Goal: Task Accomplishment & Management: Manage account settings

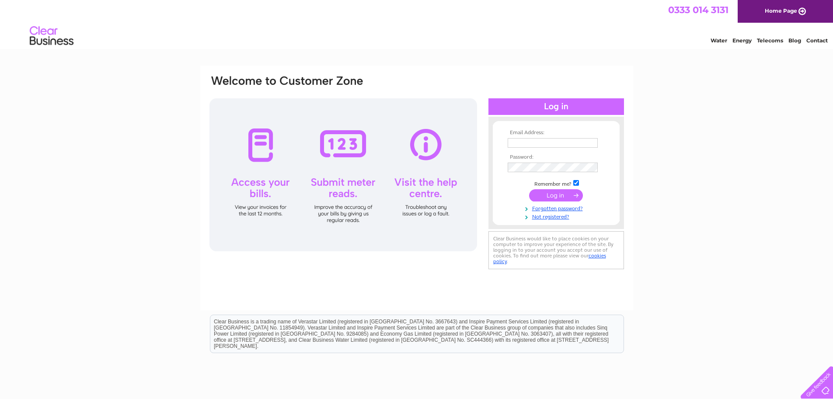
click at [556, 141] on input "text" at bounding box center [553, 143] width 90 height 10
type input "woof@itsthedogs.dog"
click at [550, 194] on input "submit" at bounding box center [556, 195] width 54 height 12
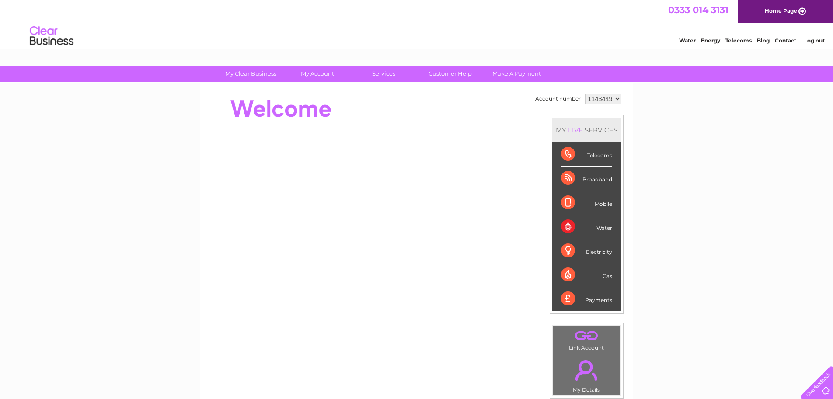
click at [597, 154] on div "Telecoms" at bounding box center [586, 155] width 51 height 24
click at [566, 154] on div "Telecoms" at bounding box center [586, 155] width 51 height 24
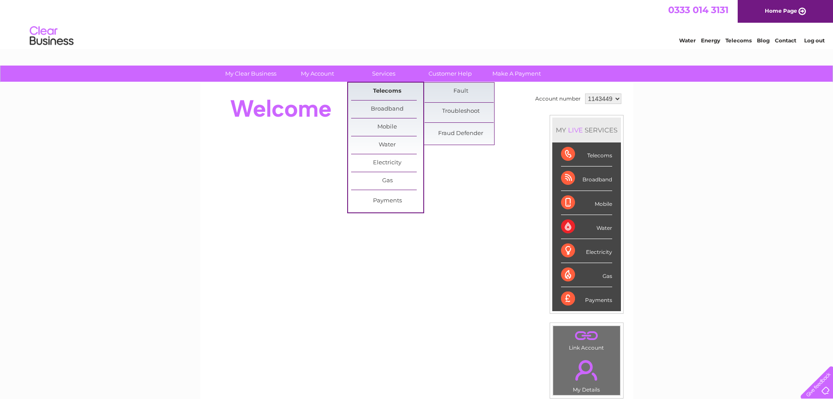
click at [386, 92] on link "Telecoms" at bounding box center [387, 91] width 72 height 17
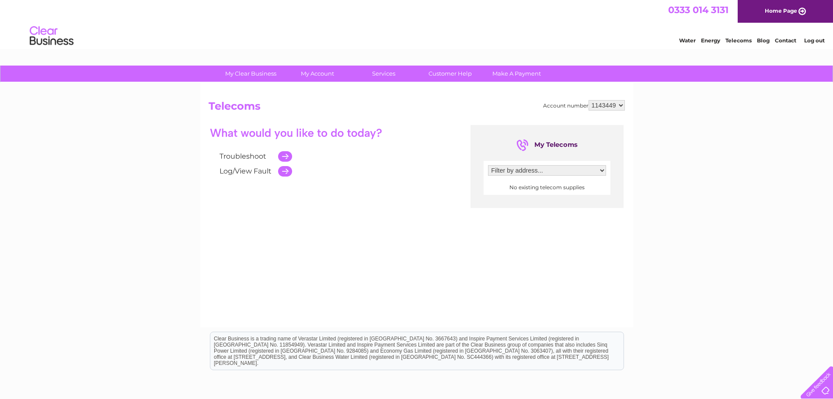
click at [599, 171] on select "Filter by address..." at bounding box center [547, 170] width 118 height 10
click at [288, 155] on td at bounding box center [283, 156] width 18 height 15
click at [246, 156] on link "Troubleshoot" at bounding box center [243, 156] width 47 height 8
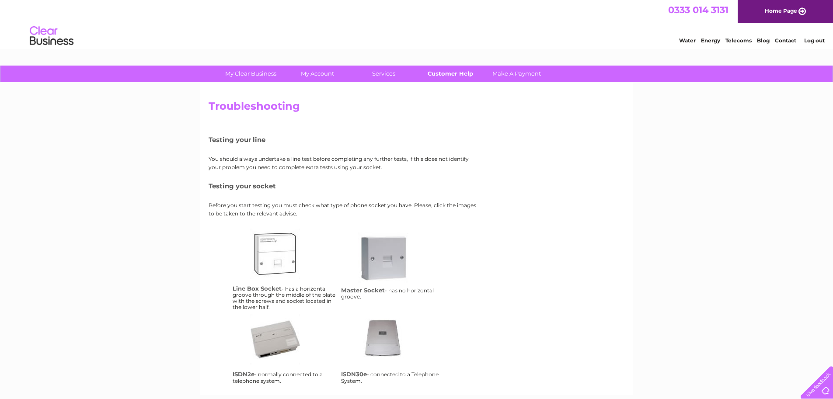
click at [438, 74] on link "Customer Help" at bounding box center [450, 74] width 72 height 16
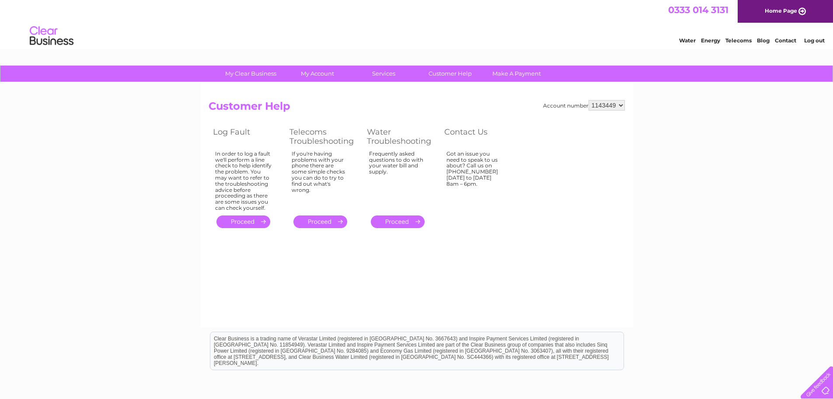
click at [741, 40] on link "Telecoms" at bounding box center [739, 40] width 26 height 7
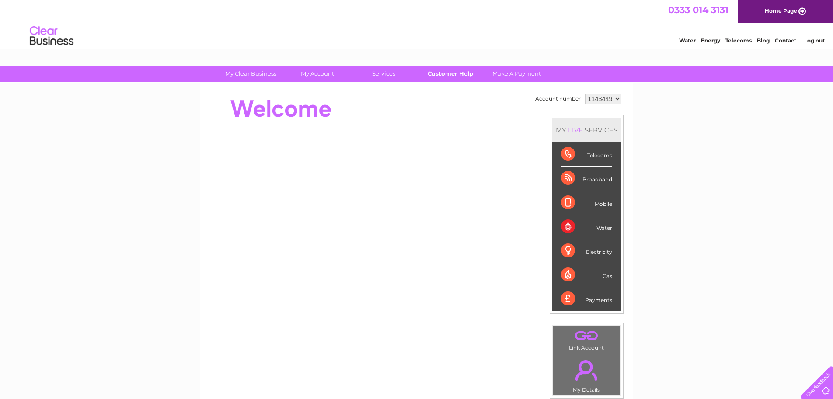
click at [450, 75] on link "Customer Help" at bounding box center [450, 74] width 72 height 16
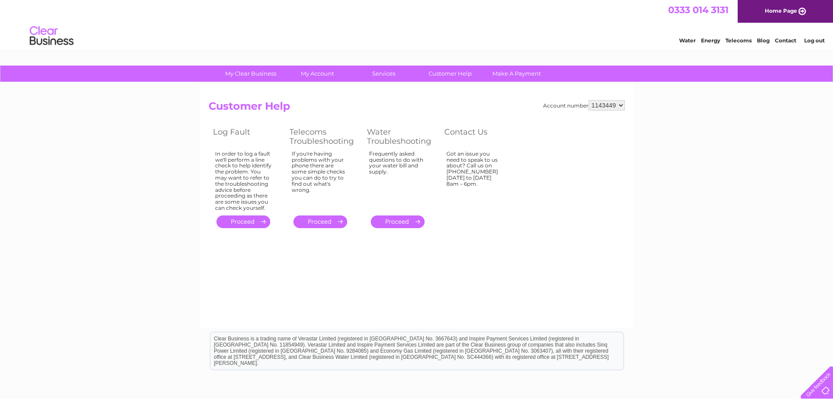
click at [247, 222] on link "." at bounding box center [244, 222] width 54 height 13
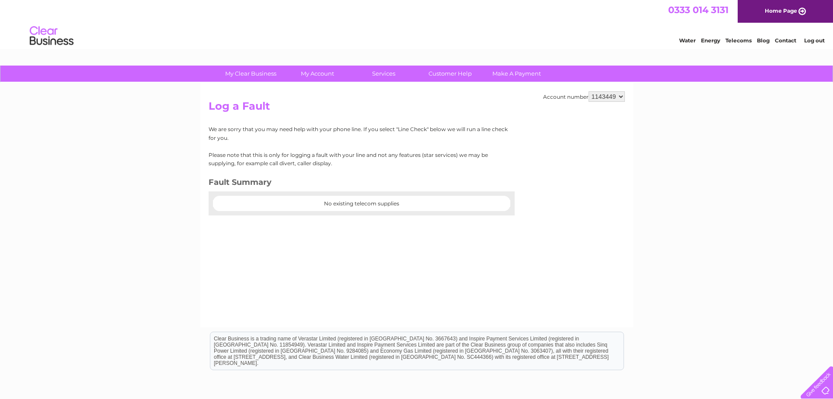
click at [273, 201] on center "No existing telecom supplies" at bounding box center [361, 204] width 297 height 6
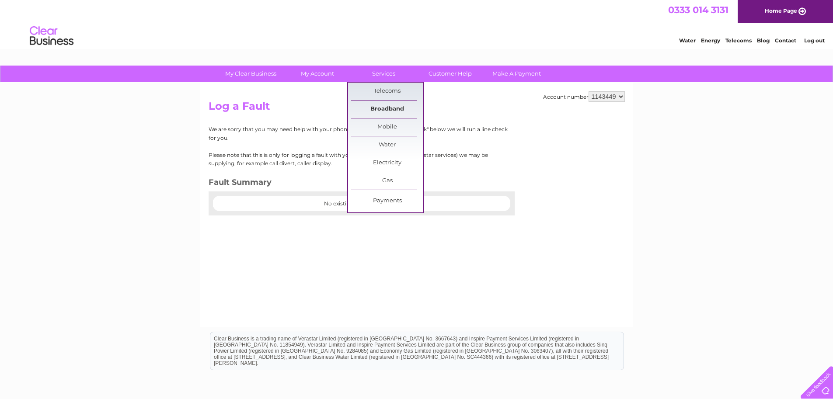
click at [387, 108] on link "Broadband" at bounding box center [387, 109] width 72 height 17
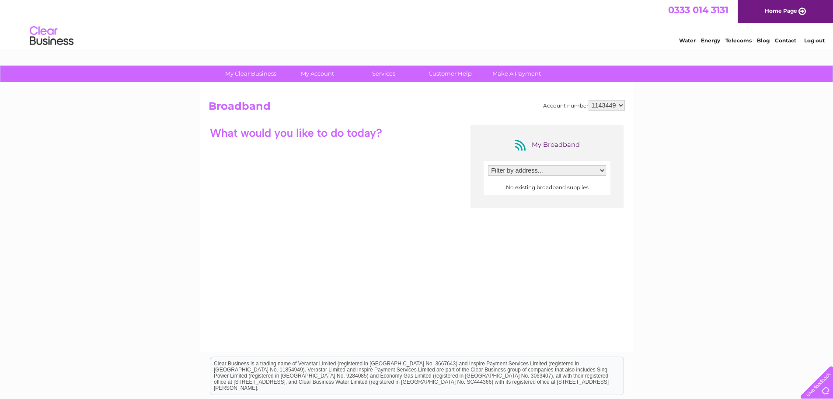
click at [598, 173] on select "Filter by address..." at bounding box center [547, 170] width 118 height 10
click at [600, 172] on select "Filter by address..." at bounding box center [547, 170] width 118 height 10
click at [445, 75] on link "Customer Help" at bounding box center [450, 74] width 72 height 16
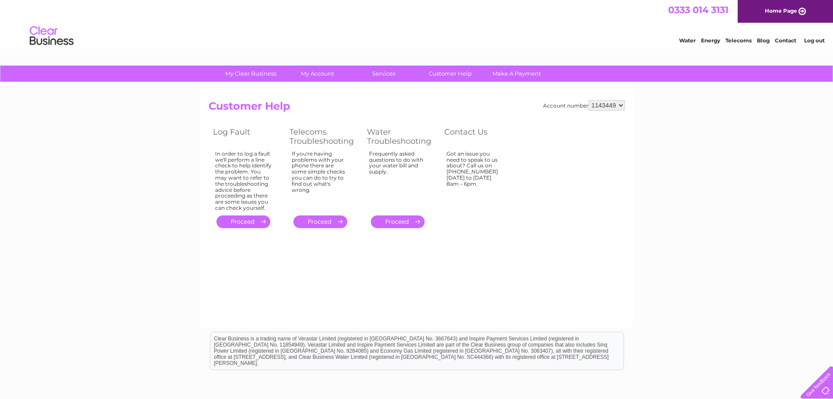
click at [322, 223] on link "." at bounding box center [321, 222] width 54 height 13
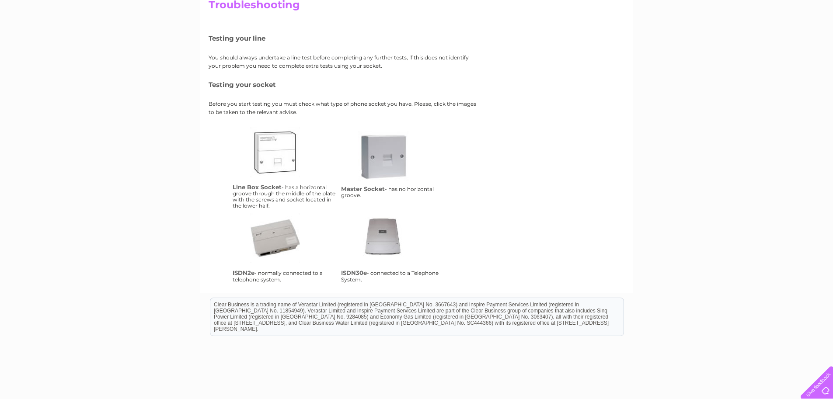
scroll to position [87, 0]
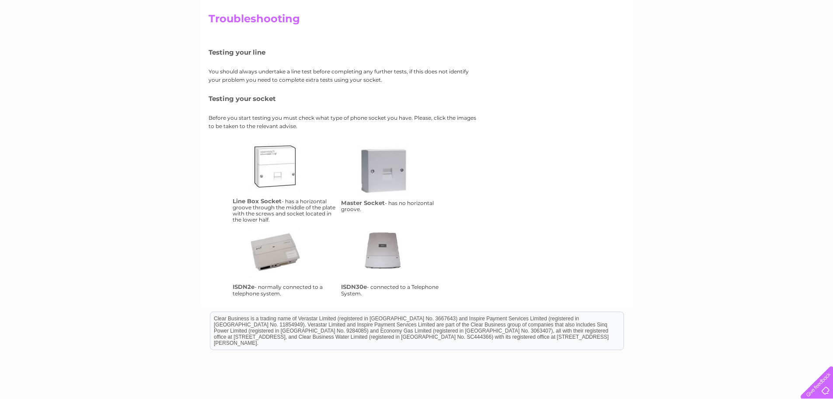
click at [278, 252] on link "isdn2e" at bounding box center [285, 262] width 70 height 70
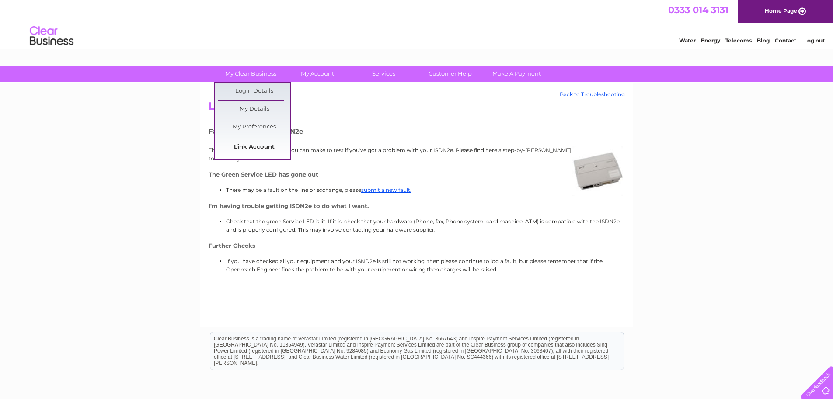
click at [253, 145] on link "Link Account" at bounding box center [254, 147] width 72 height 17
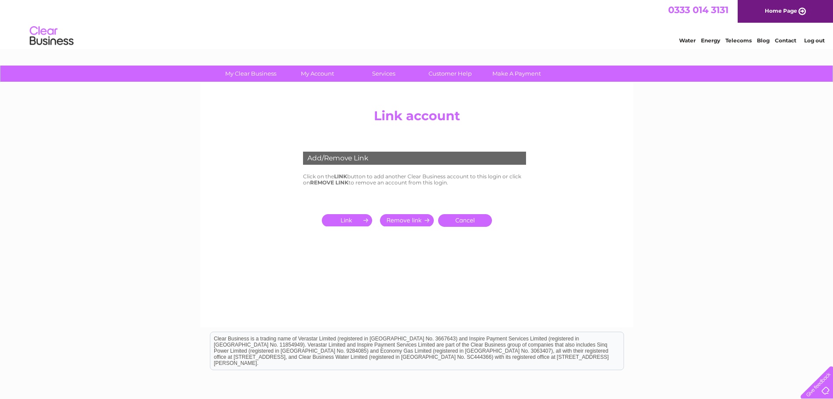
click at [342, 220] on input "submit" at bounding box center [349, 220] width 54 height 12
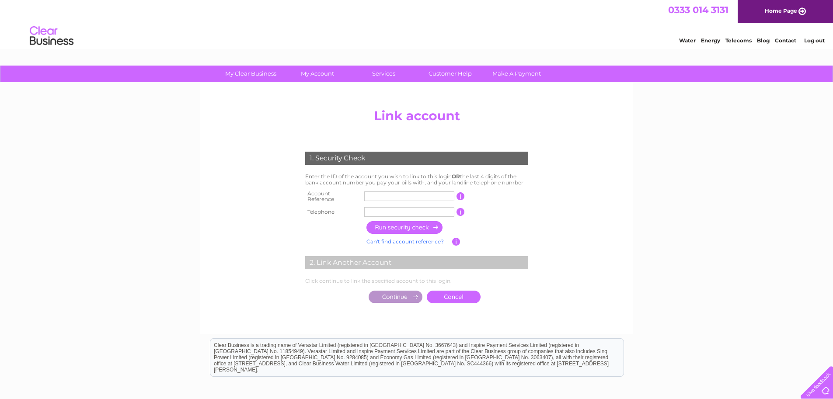
click at [385, 196] on input "text" at bounding box center [409, 197] width 90 height 10
type input "K1143449"
click at [394, 208] on input "text" at bounding box center [409, 212] width 90 height 10
type input "02089796973"
click at [406, 225] on input "button" at bounding box center [405, 227] width 77 height 13
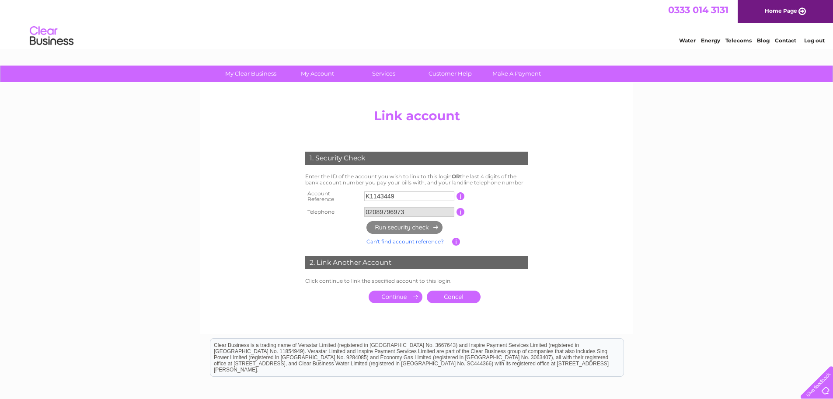
drag, startPoint x: 401, startPoint y: 195, endPoint x: 357, endPoint y: 195, distance: 43.3
click at [357, 195] on tr "Account Reference K1143449 This should appear at the top of your bill and its t…" at bounding box center [416, 196] width 227 height 17
type input "6663"
click at [409, 239] on link "Can't find account reference?" at bounding box center [405, 241] width 77 height 7
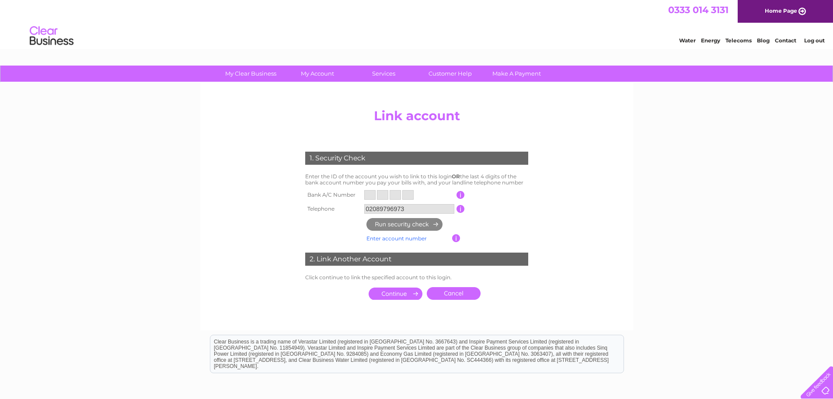
click at [372, 198] on input "text" at bounding box center [369, 195] width 11 height 10
click at [372, 194] on input "text" at bounding box center [369, 195] width 11 height 10
click at [380, 193] on input "text" at bounding box center [382, 195] width 11 height 10
drag, startPoint x: 364, startPoint y: 194, endPoint x: 372, endPoint y: 195, distance: 8.4
click at [368, 194] on td at bounding box center [409, 195] width 94 height 14
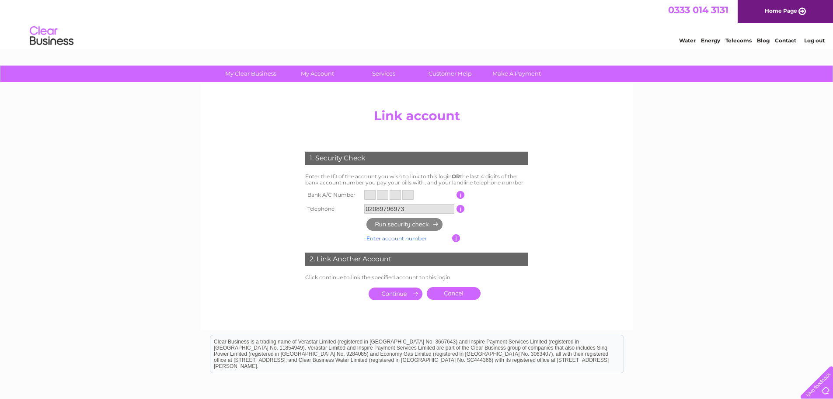
click at [372, 195] on input "text" at bounding box center [369, 195] width 11 height 10
click at [355, 193] on th "Bank A/C Number" at bounding box center [332, 195] width 59 height 14
click at [379, 192] on input "text" at bounding box center [382, 195] width 11 height 10
drag, startPoint x: 364, startPoint y: 195, endPoint x: 429, endPoint y: 201, distance: 65.0
click at [366, 195] on input "text" at bounding box center [369, 195] width 11 height 10
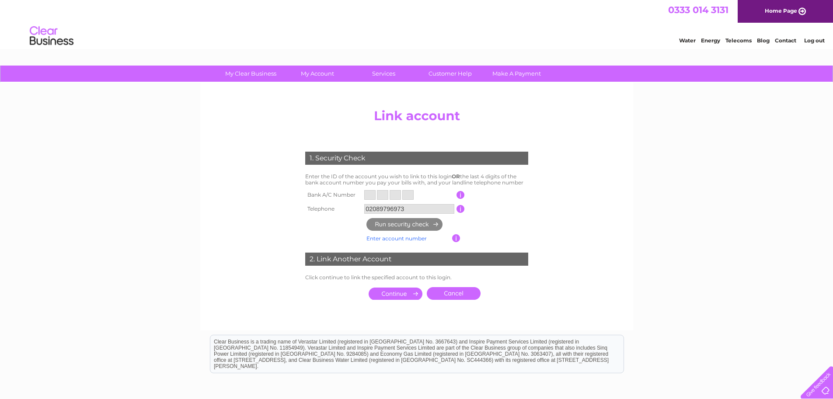
click at [459, 197] on input "button" at bounding box center [461, 195] width 8 height 8
click at [372, 194] on input "text" at bounding box center [369, 195] width 11 height 10
click at [393, 294] on input "submit" at bounding box center [396, 294] width 54 height 12
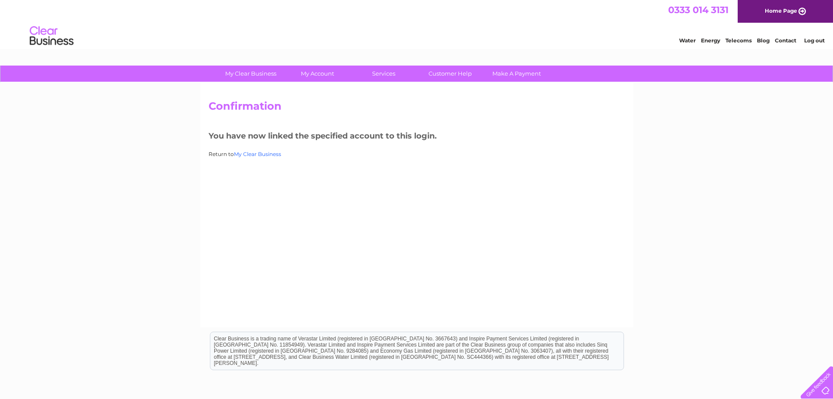
click at [254, 155] on link "My Clear Business" at bounding box center [257, 154] width 47 height 7
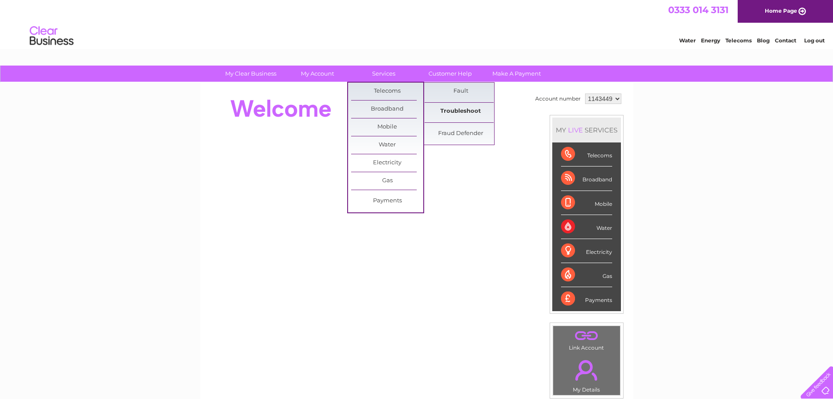
click at [462, 111] on link "Troubleshoot" at bounding box center [461, 111] width 72 height 17
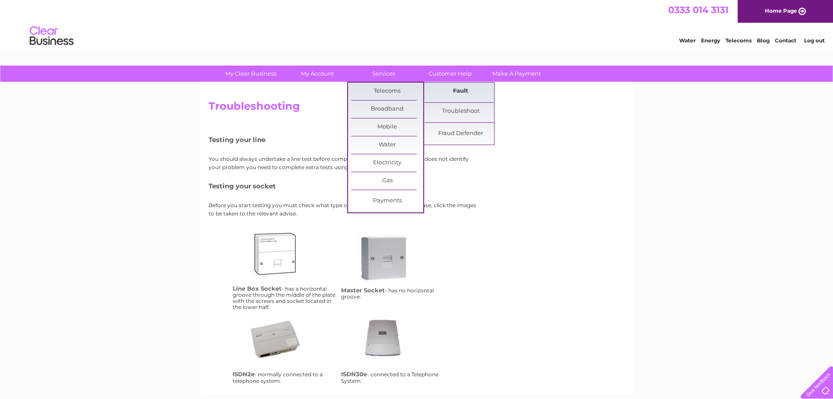
click at [454, 91] on link "Fault" at bounding box center [461, 91] width 72 height 17
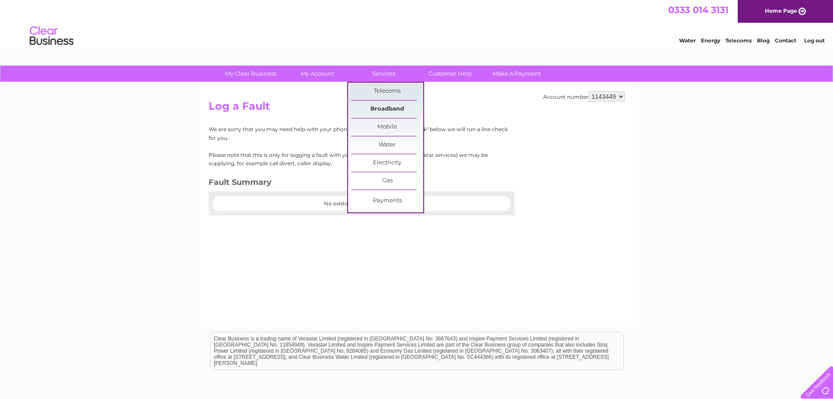
click at [381, 105] on link "Broadband" at bounding box center [387, 109] width 72 height 17
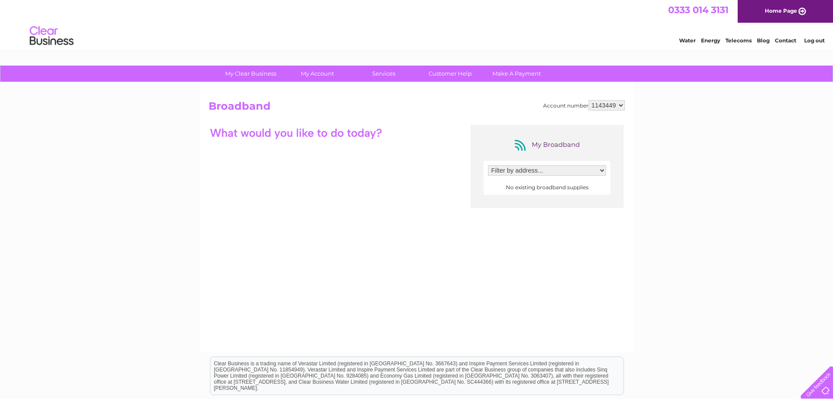
click at [598, 171] on select "Filter by address..." at bounding box center [547, 170] width 118 height 10
click at [460, 77] on link "Customer Help" at bounding box center [450, 74] width 72 height 16
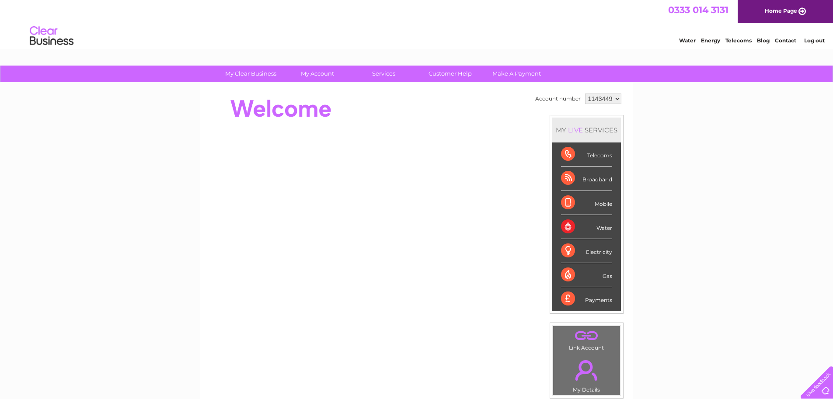
click at [615, 100] on select "1143449" at bounding box center [603, 99] width 36 height 10
